Goal: Use online tool/utility

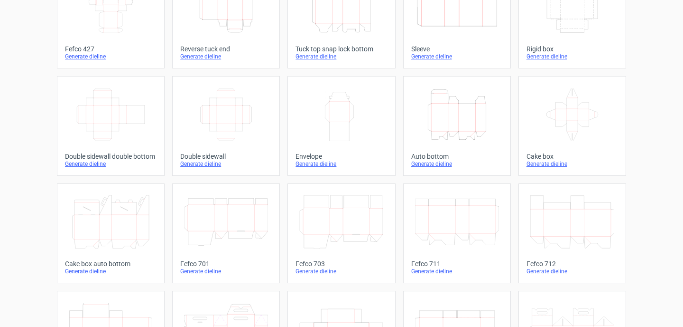
scroll to position [91, 0]
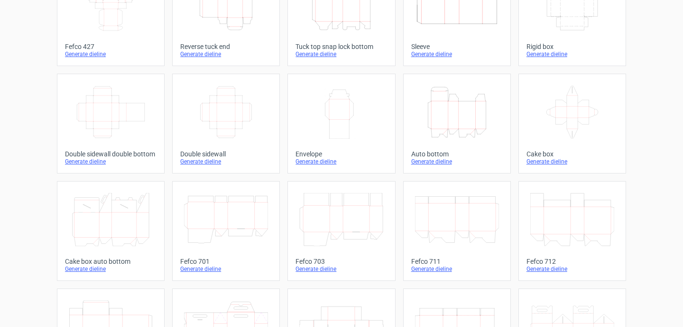
click at [330, 268] on div "Generate dieline" at bounding box center [342, 269] width 92 height 8
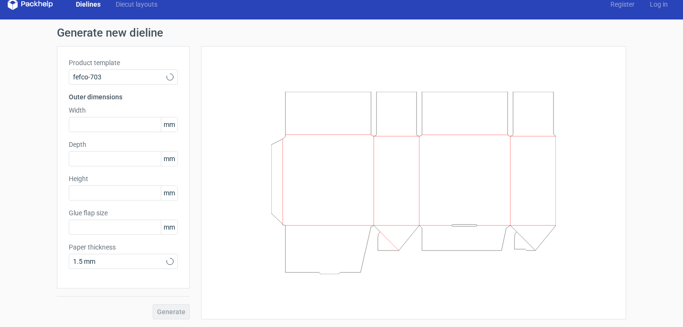
type input "25"
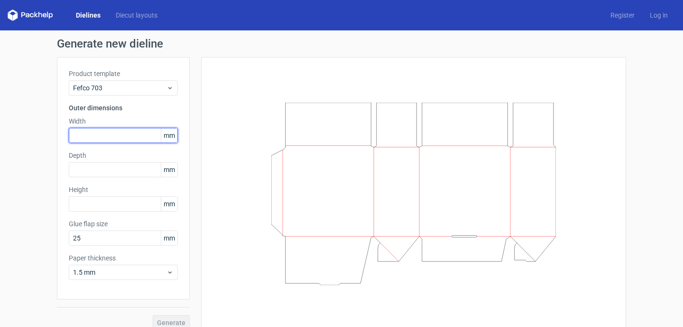
click at [119, 132] on input "text" at bounding box center [123, 135] width 109 height 15
type input "340"
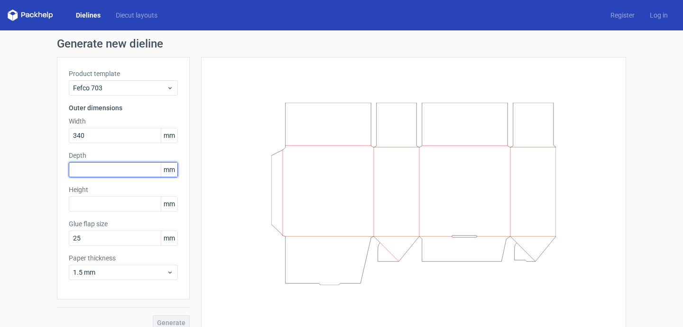
click at [123, 164] on input "text" at bounding box center [123, 169] width 109 height 15
type input "300"
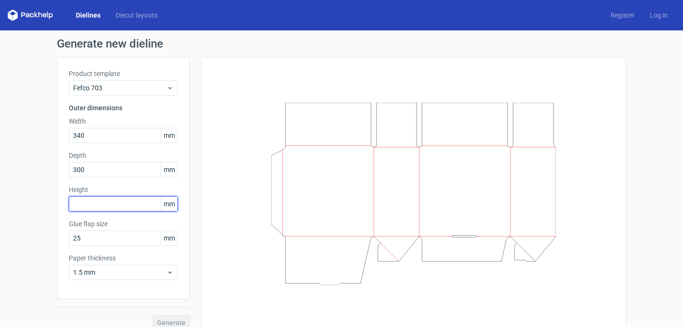
click at [125, 207] on input "text" at bounding box center [123, 203] width 109 height 15
type input "133"
